Goal: Transaction & Acquisition: Purchase product/service

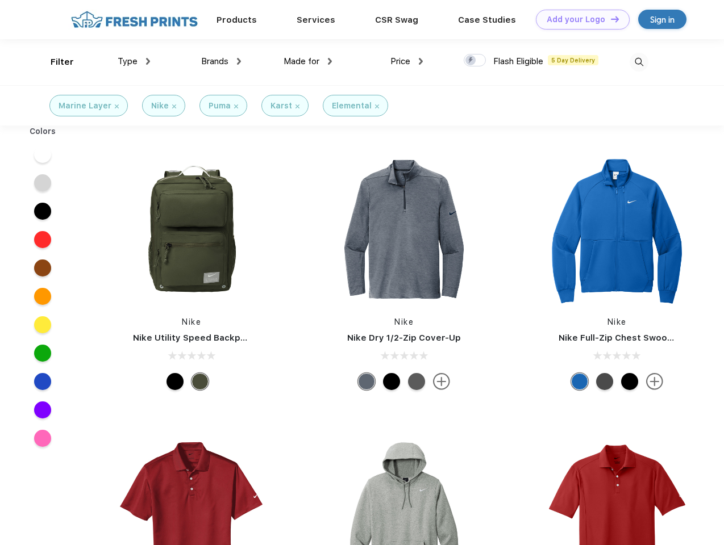
click at [578, 19] on link "Add your Logo Design Tool" at bounding box center [583, 20] width 94 height 20
click at [0, 0] on div "Design Tool" at bounding box center [0, 0] width 0 height 0
click at [609, 19] on link "Add your Logo Design Tool" at bounding box center [583, 20] width 94 height 20
click at [55, 62] on div "Filter" at bounding box center [62, 62] width 23 height 13
click at [134, 61] on span "Type" at bounding box center [128, 61] width 20 height 10
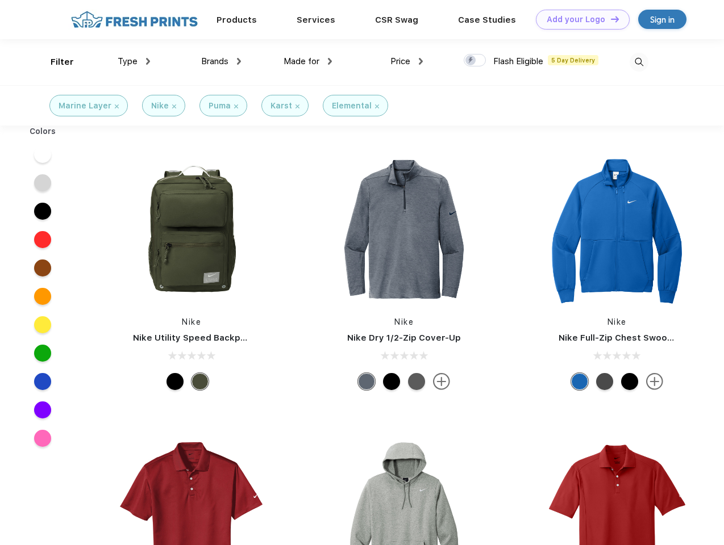
click at [221, 61] on span "Brands" at bounding box center [214, 61] width 27 height 10
click at [308, 61] on span "Made for" at bounding box center [301, 61] width 36 height 10
click at [407, 61] on span "Price" at bounding box center [400, 61] width 20 height 10
click at [475, 61] on div at bounding box center [474, 60] width 22 height 12
click at [471, 61] on input "checkbox" at bounding box center [466, 56] width 7 height 7
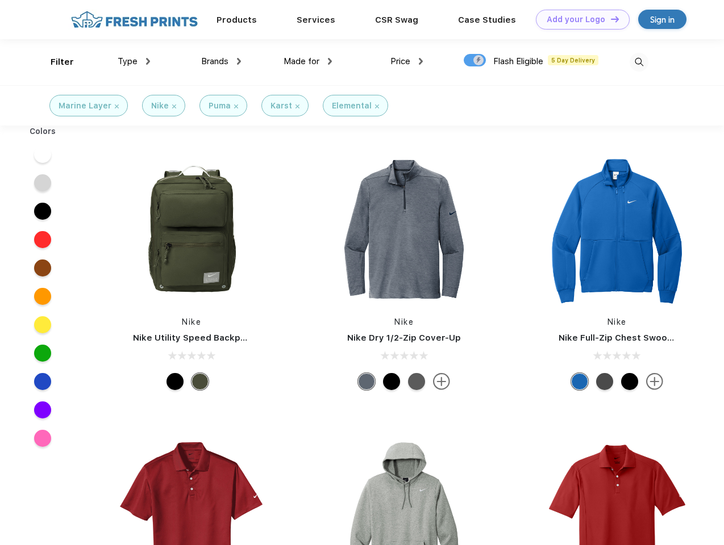
click at [638, 62] on img at bounding box center [638, 62] width 19 height 19
